Goal: Task Accomplishment & Management: Manage account settings

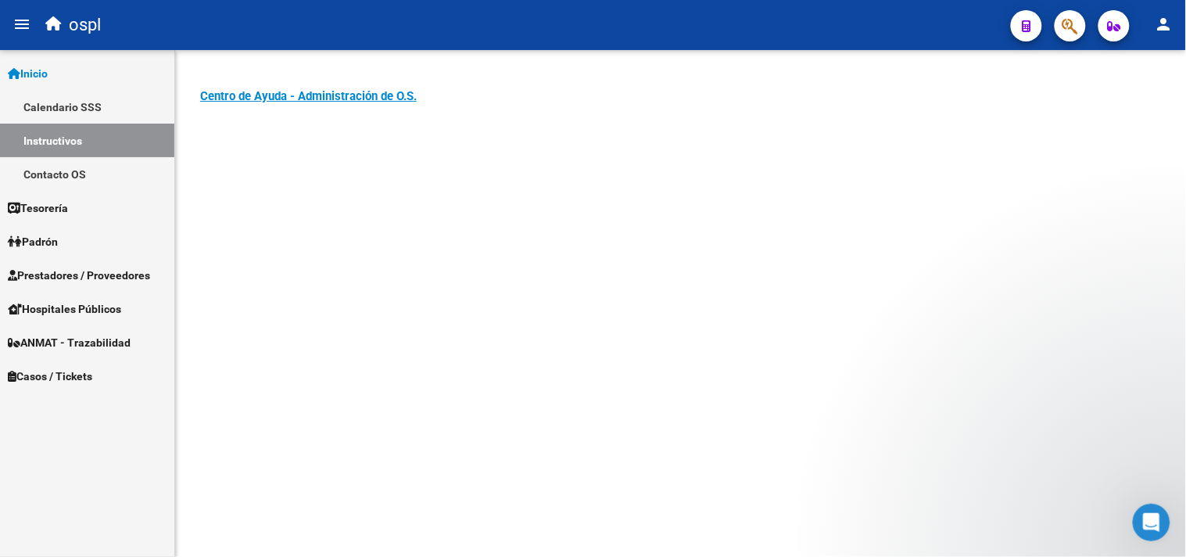
click at [75, 276] on span "Prestadores / Proveedores" at bounding box center [79, 275] width 142 height 17
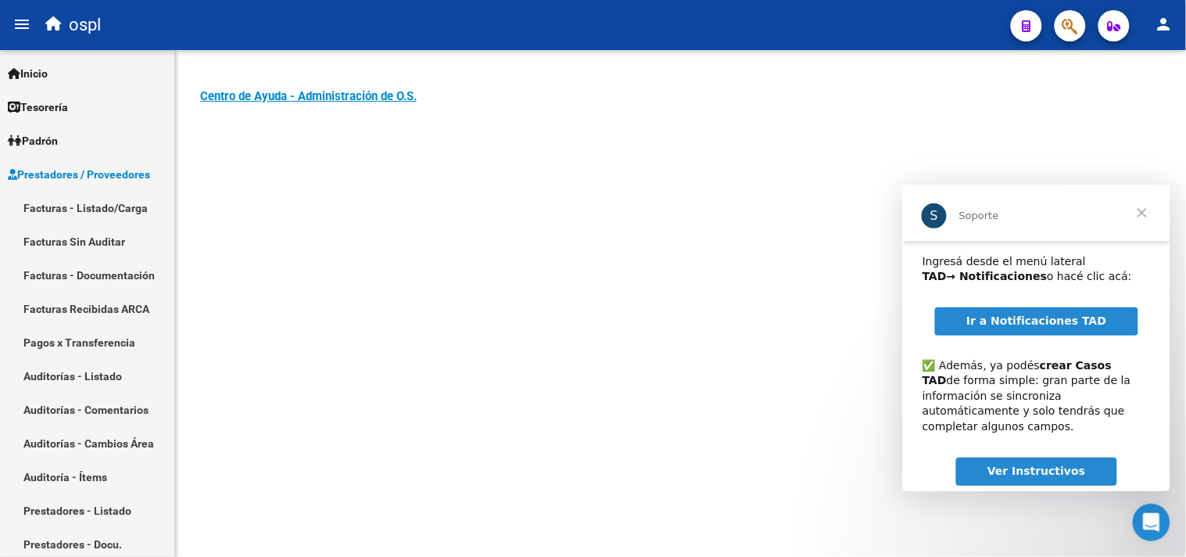
scroll to position [115, 0]
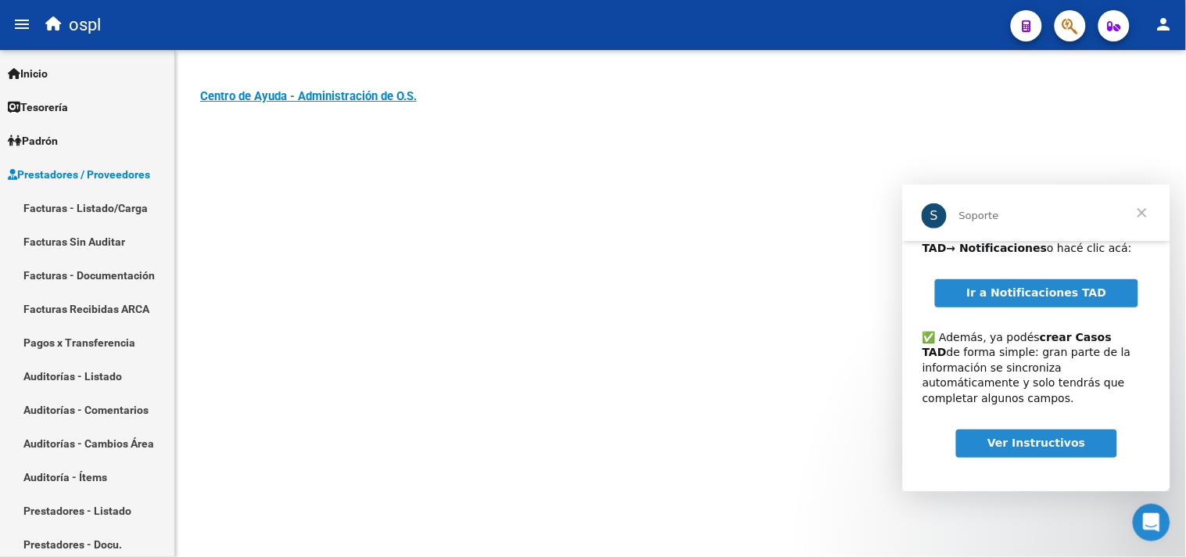
click at [997, 300] on link "Ir a Notificaciones TAD" at bounding box center [1035, 292] width 203 height 28
click at [1135, 210] on span "Cerrar" at bounding box center [1141, 212] width 56 height 56
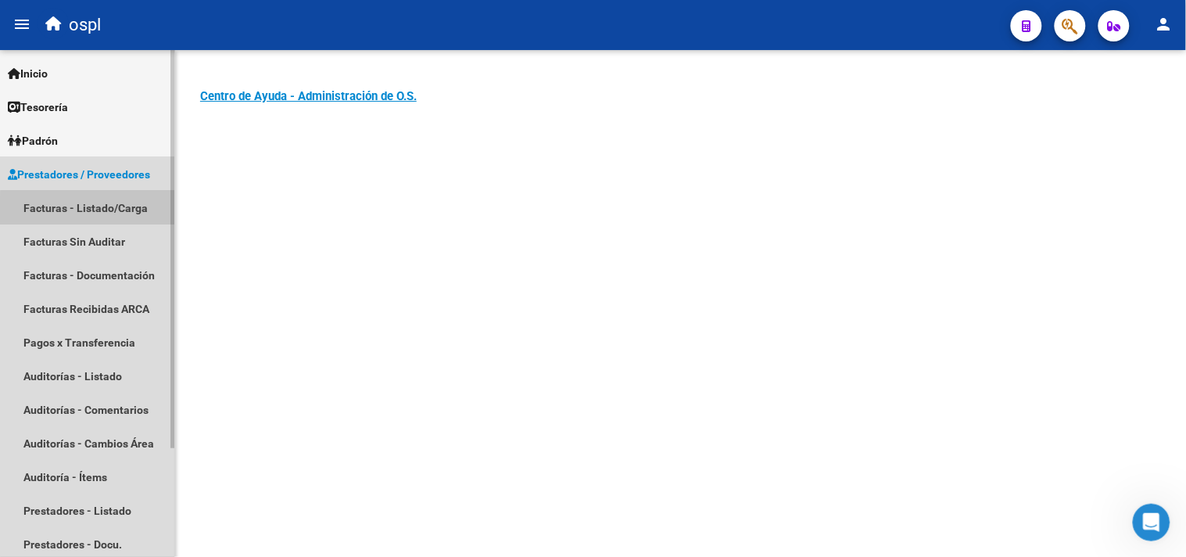
click at [106, 213] on link "Facturas - Listado/Carga" at bounding box center [87, 208] width 174 height 34
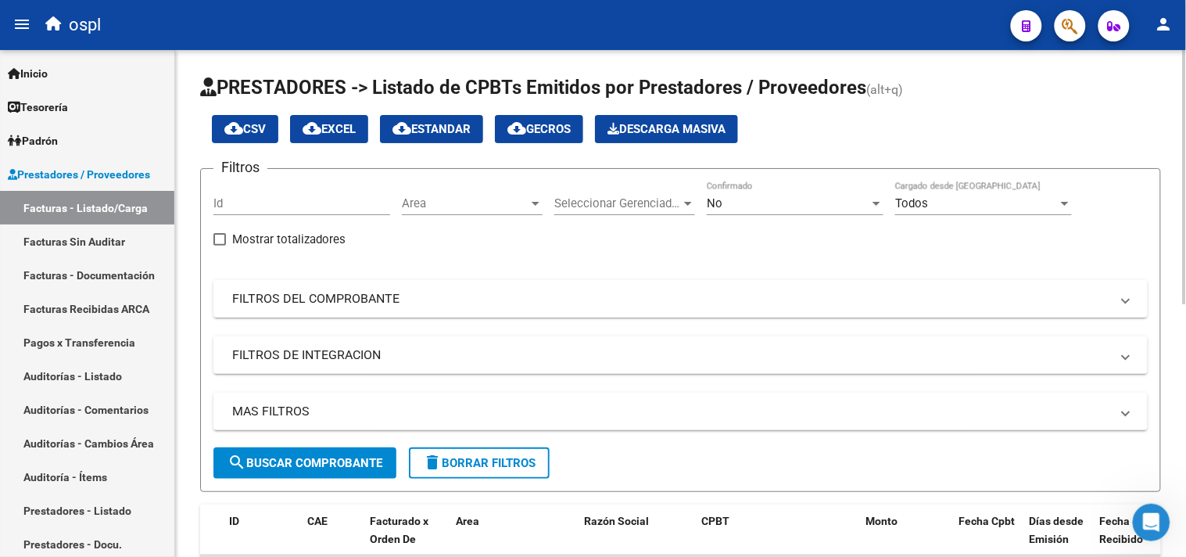
click at [279, 301] on mat-panel-title "FILTROS DEL COMPROBANTE" at bounding box center [671, 298] width 878 height 17
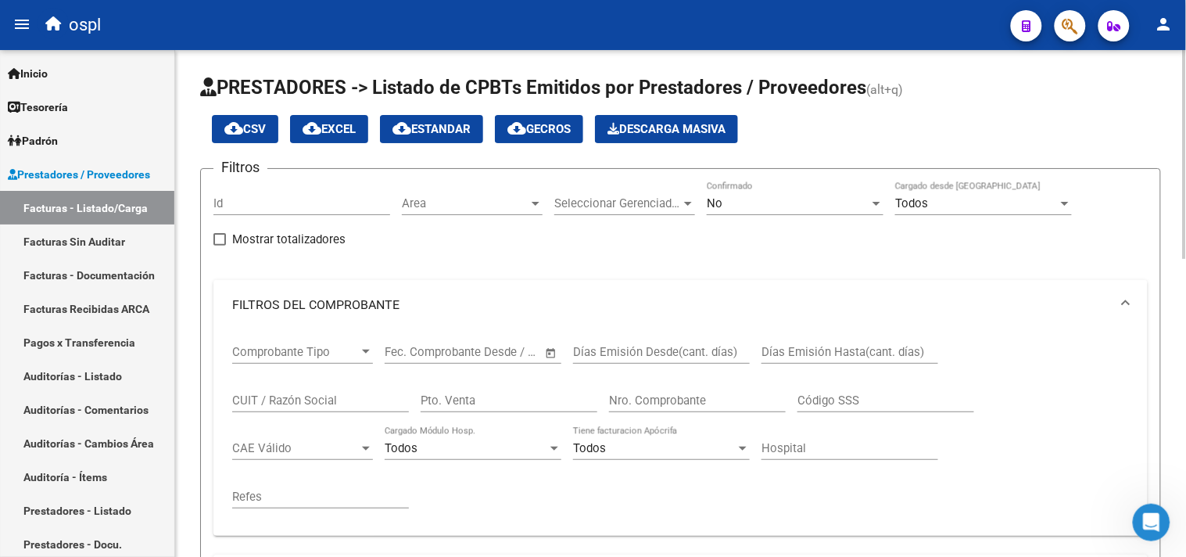
click at [275, 402] on input "CUIT / Razón Social" at bounding box center [320, 400] width 177 height 14
type input "emerger"
click at [881, 205] on div at bounding box center [877, 203] width 14 height 13
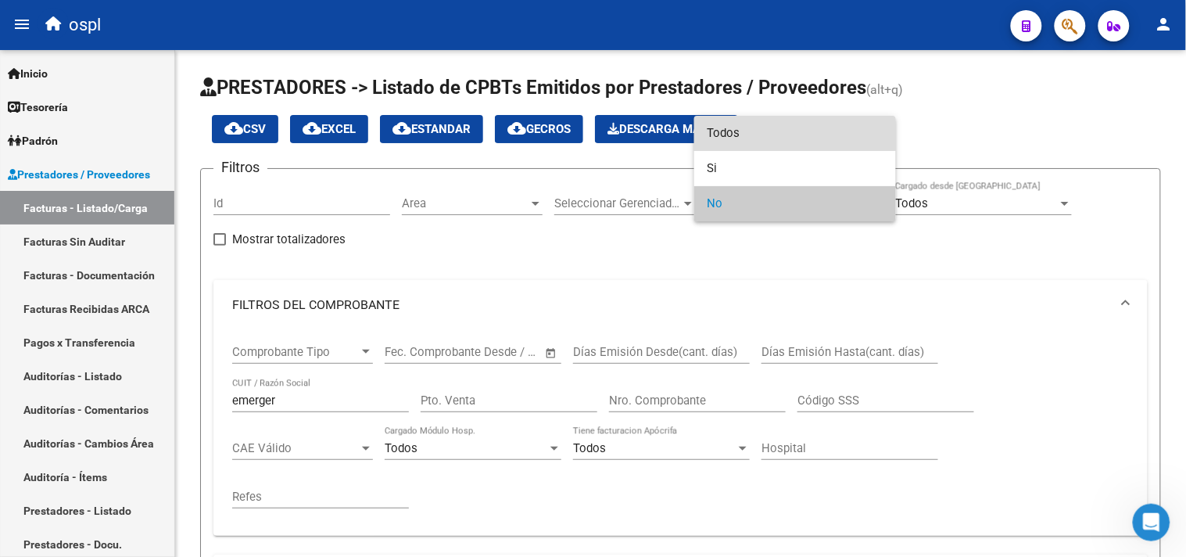
click at [755, 131] on span "Todos" at bounding box center [795, 133] width 177 height 35
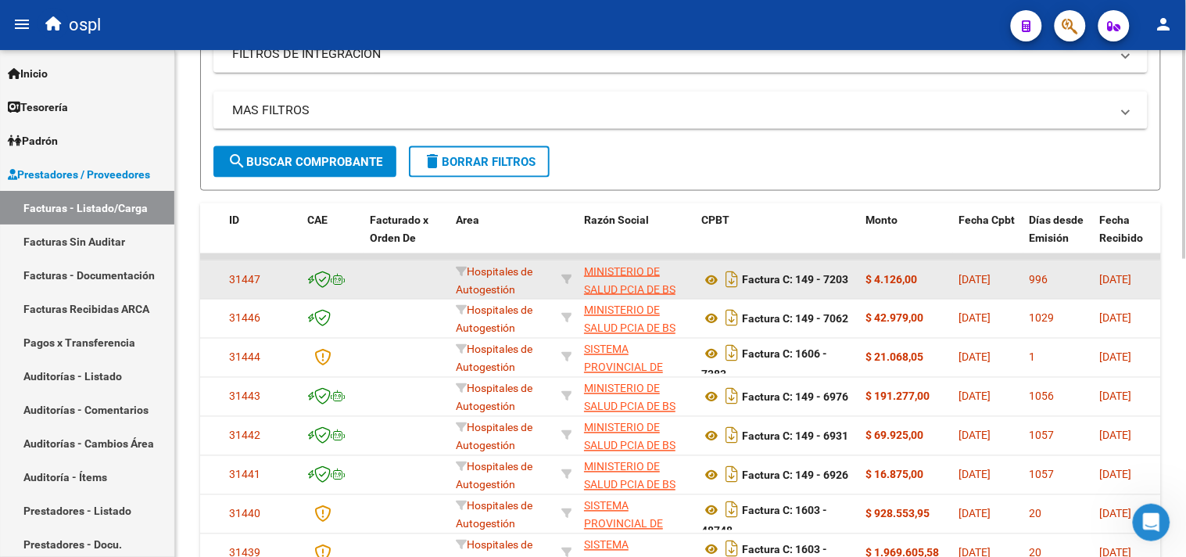
scroll to position [521, 0]
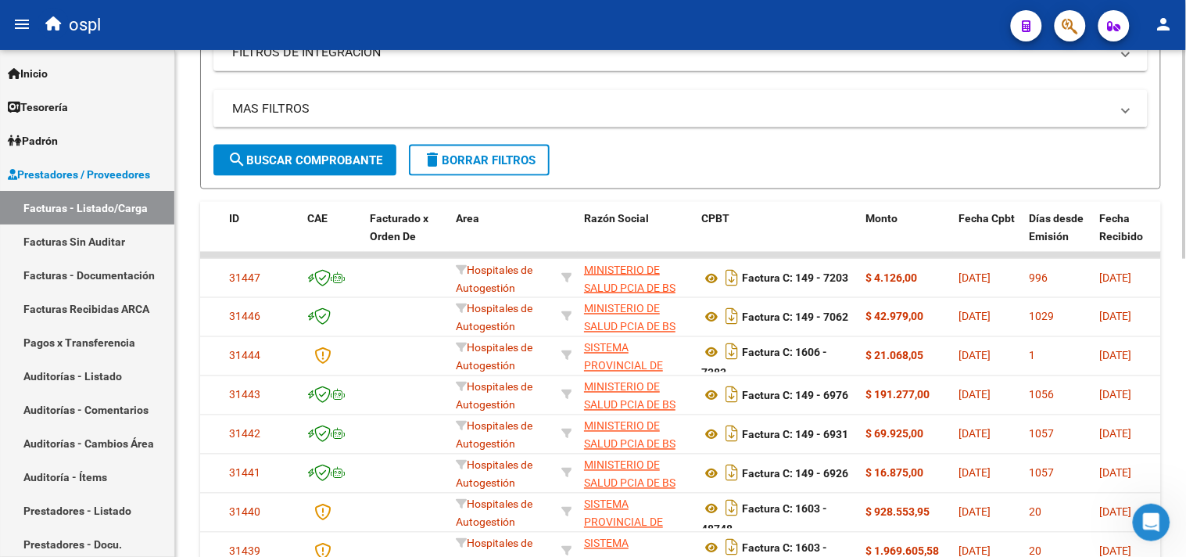
click at [275, 160] on span "search Buscar Comprobante" at bounding box center [305, 160] width 155 height 14
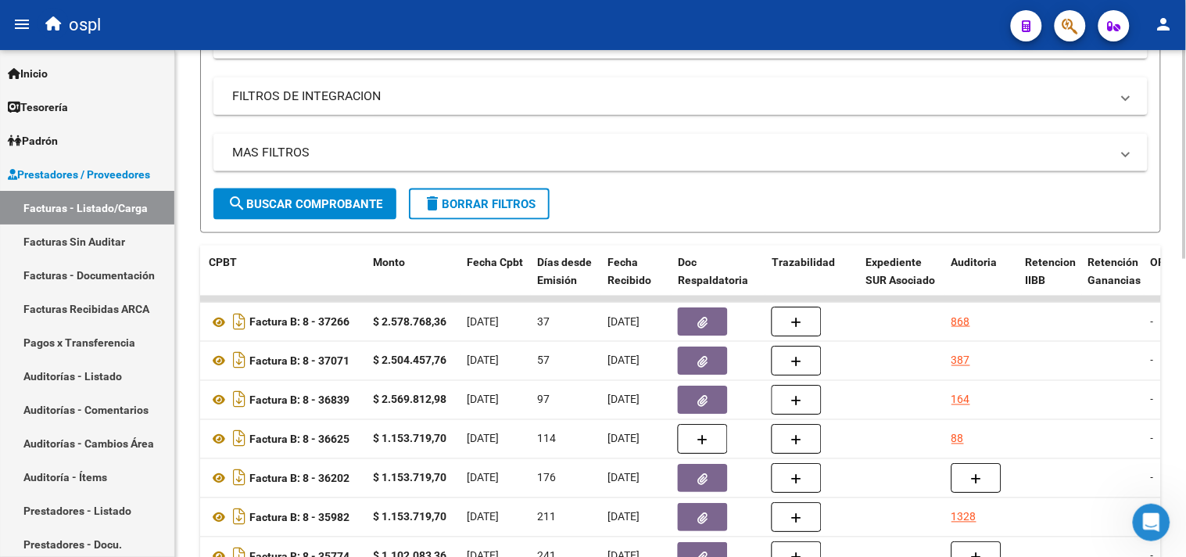
scroll to position [374, 0]
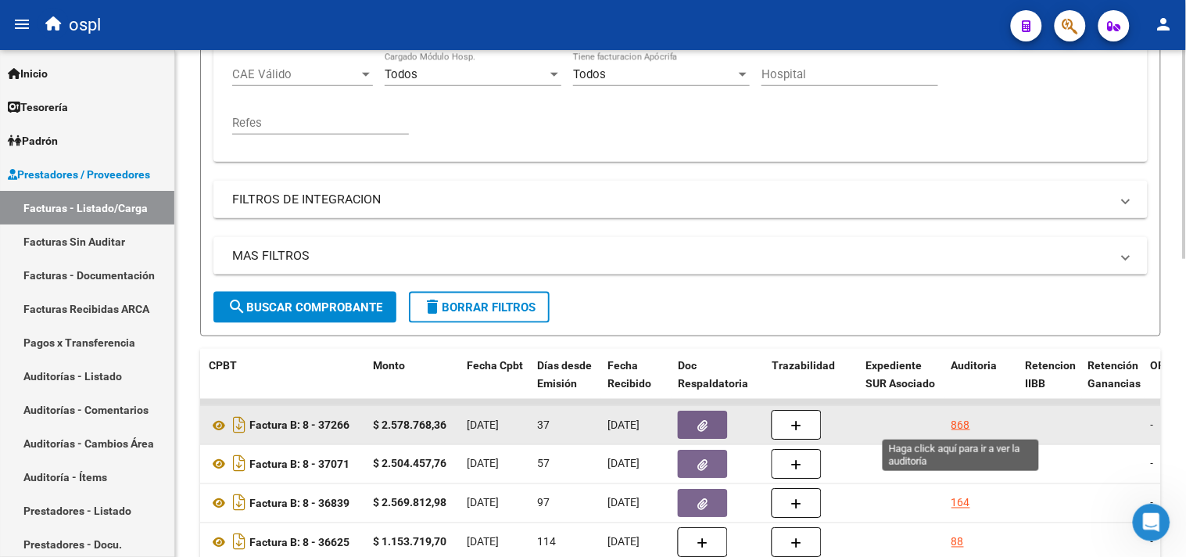
click at [967, 427] on div "868" at bounding box center [961, 425] width 19 height 18
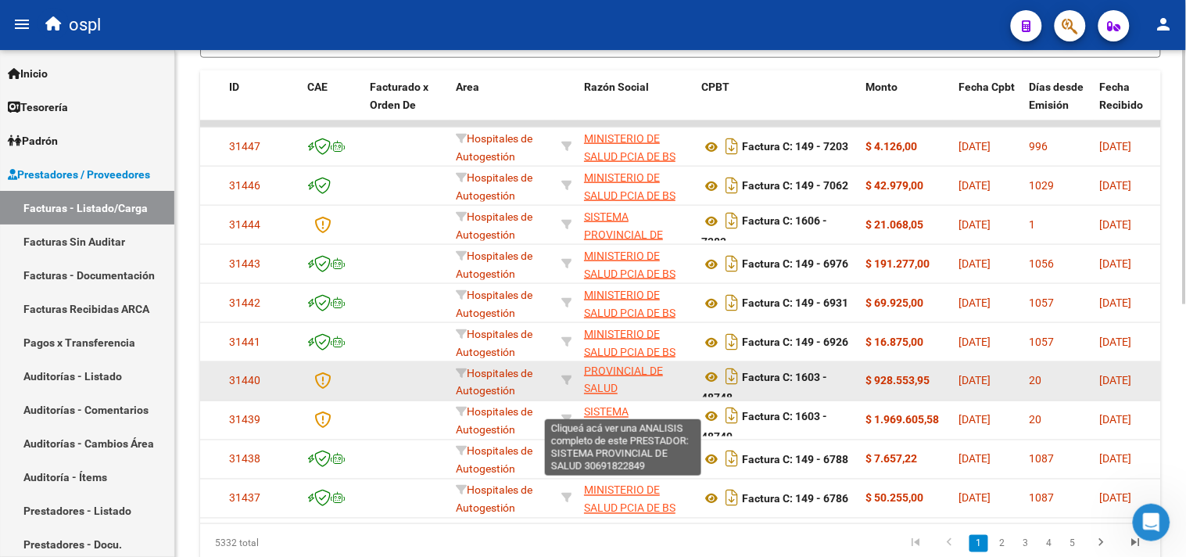
scroll to position [38, 0]
